Goal: Browse casually

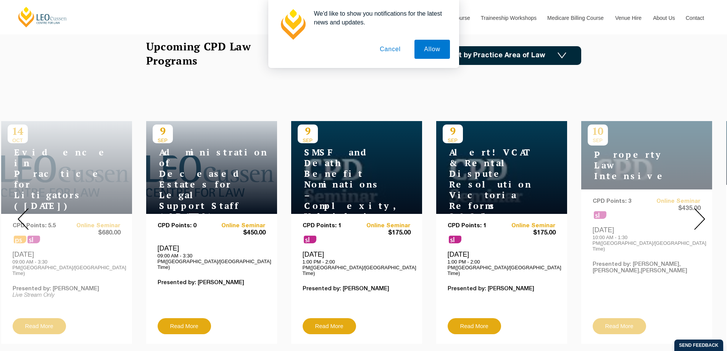
click at [398, 50] on button "Cancel" at bounding box center [390, 49] width 40 height 19
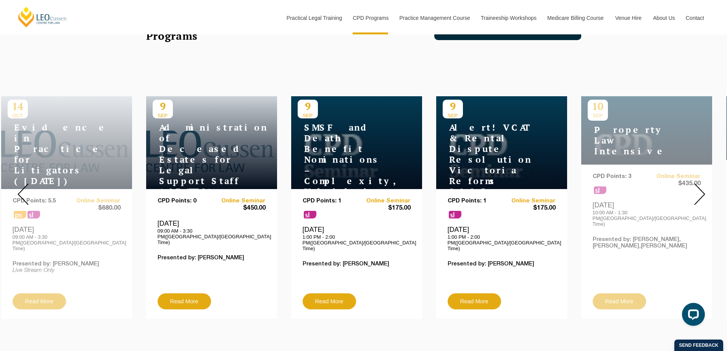
scroll to position [267, 0]
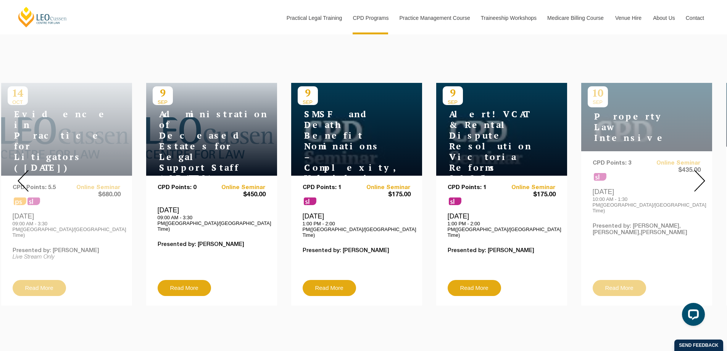
click at [698, 179] on img at bounding box center [700, 181] width 11 height 22
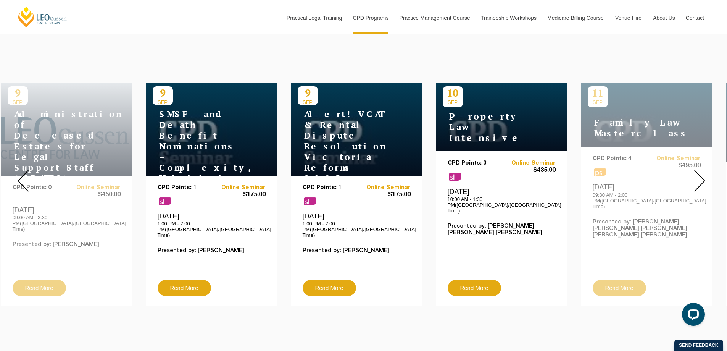
click at [698, 179] on img at bounding box center [700, 181] width 11 height 22
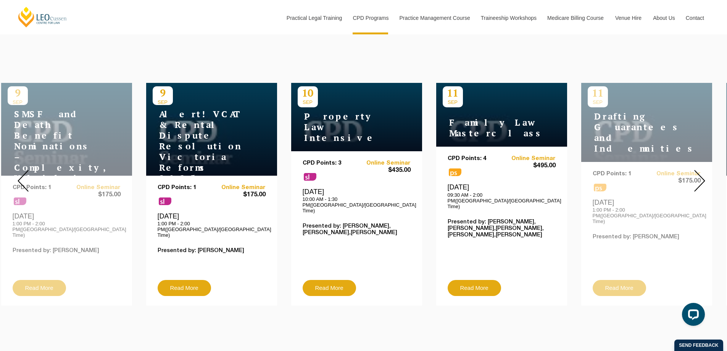
click at [698, 179] on img at bounding box center [700, 181] width 11 height 22
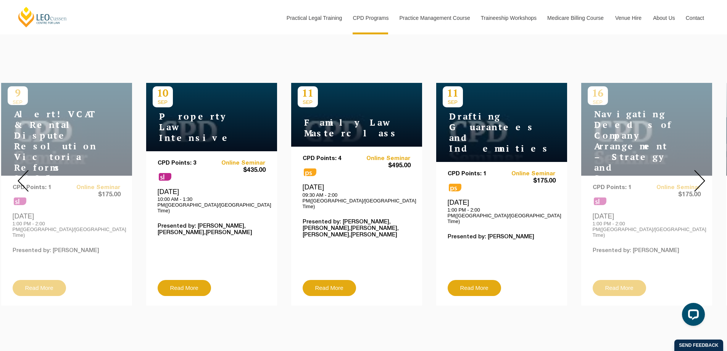
click at [698, 179] on img at bounding box center [700, 181] width 11 height 22
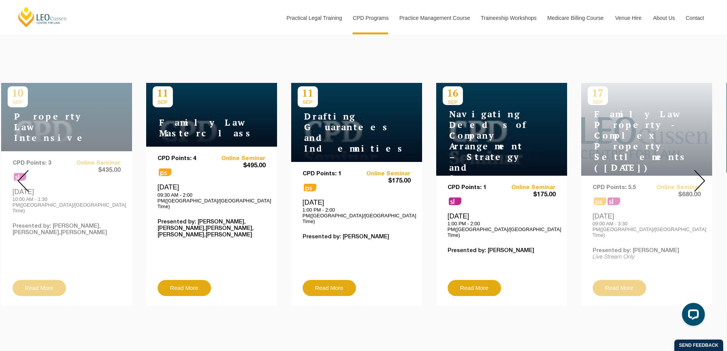
click at [698, 179] on img at bounding box center [700, 181] width 11 height 22
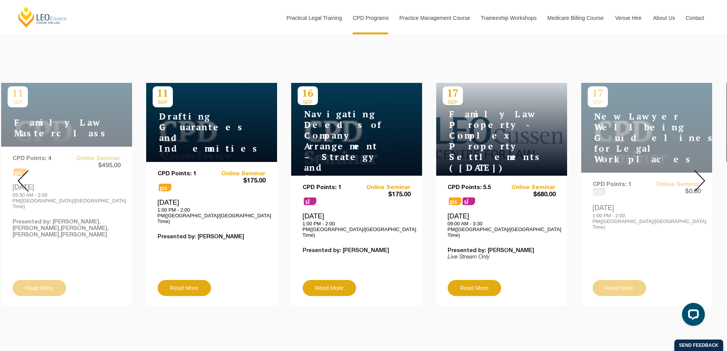
click at [698, 179] on img at bounding box center [700, 181] width 11 height 22
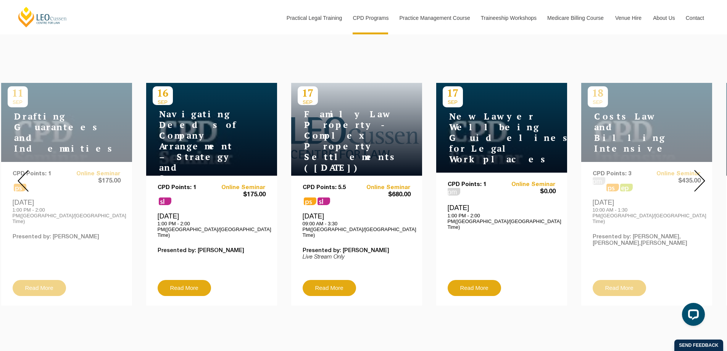
click at [698, 179] on img at bounding box center [700, 181] width 11 height 22
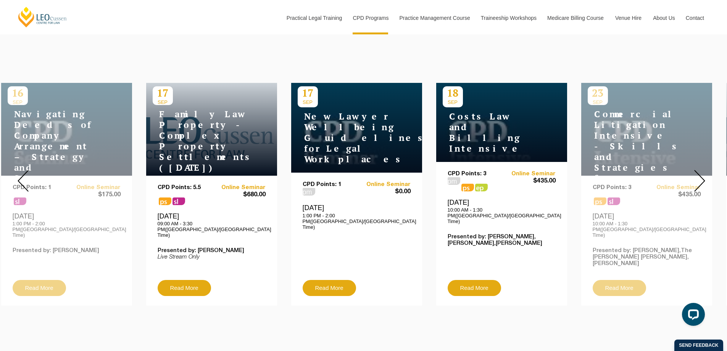
click at [703, 173] on img at bounding box center [700, 181] width 11 height 22
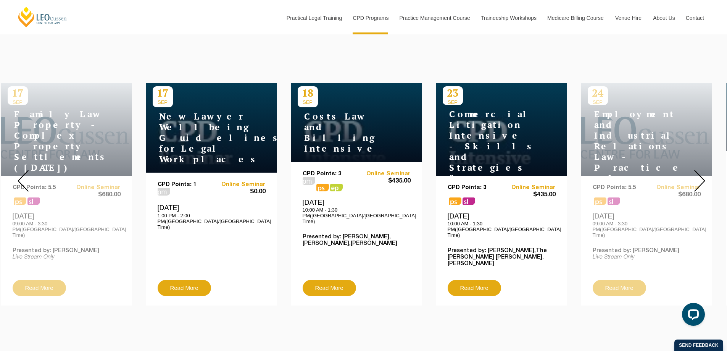
click at [703, 173] on img at bounding box center [700, 181] width 11 height 22
